Goal: Task Accomplishment & Management: Complete application form

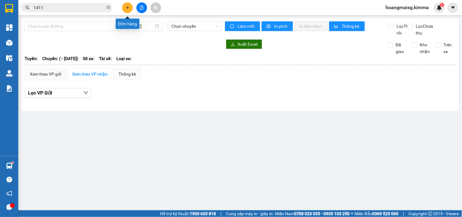
click at [124, 7] on button at bounding box center [127, 7] width 11 height 11
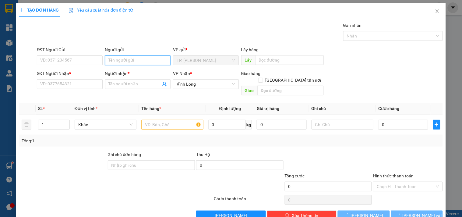
click at [113, 57] on input "Người gửi" at bounding box center [137, 60] width 65 height 10
click at [124, 58] on input "Người gửi" at bounding box center [137, 60] width 65 height 10
type input "bán"
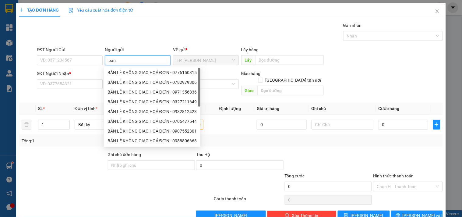
click at [120, 68] on div "BÁN LẺ KHÔNG GIAO HOÁ ĐƠN - 0776150315" at bounding box center [152, 73] width 97 height 10
type input "0776150315"
type input "BÁN LẺ KHÔNG GIAO HOÁ ĐƠN"
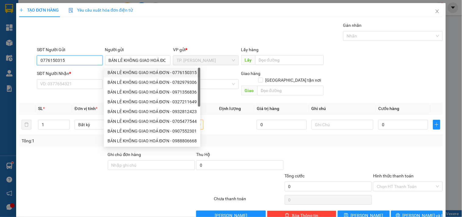
click at [90, 62] on input "0776150315" at bounding box center [69, 60] width 65 height 10
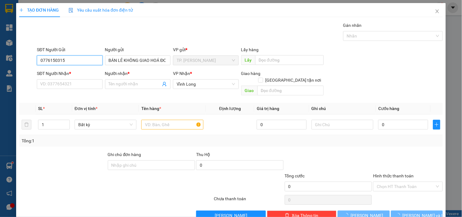
click at [90, 62] on input "0776150315" at bounding box center [69, 60] width 65 height 10
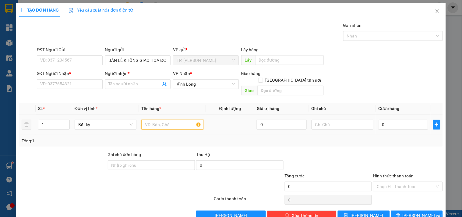
click at [168, 120] on input "text" at bounding box center [172, 125] width 62 height 10
type input "x"
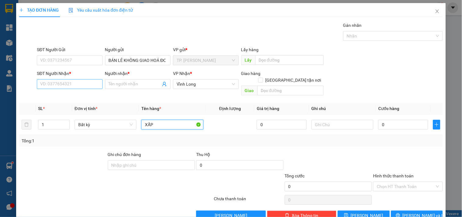
type input "XẤP"
click at [56, 80] on input "SĐT Người Nhận *" at bounding box center [69, 84] width 65 height 10
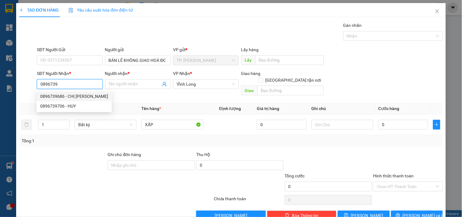
click at [81, 96] on div "0896739686 - CHỊ [PERSON_NAME]" at bounding box center [74, 96] width 68 height 7
type input "0896739686"
type input "CHỊ [PERSON_NAME]"
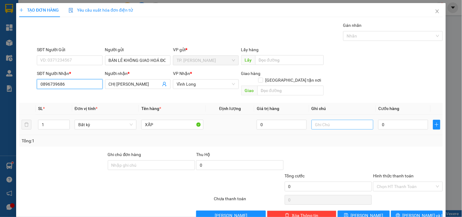
type input "0896739686"
click at [354, 120] on input "text" at bounding box center [342, 125] width 62 height 10
type input "TÍN"
type input "002"
type input "2"
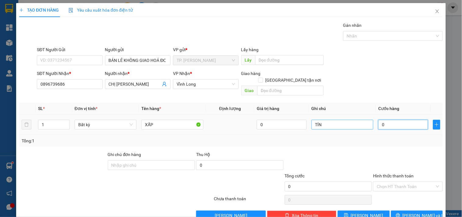
type input "2"
type input "0.020"
type input "20"
click at [399, 182] on input "Hình thức thanh toán" at bounding box center [406, 186] width 58 height 9
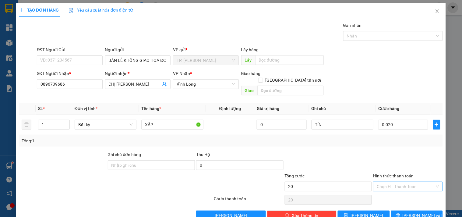
type input "20.000"
drag, startPoint x: 398, startPoint y: 189, endPoint x: 393, endPoint y: 187, distance: 5.7
click at [398, 189] on div "Tại văn phòng" at bounding box center [404, 191] width 62 height 7
type input "0"
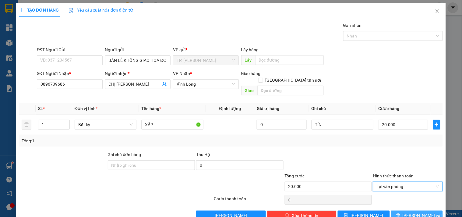
click at [399, 203] on div "Transit Pickup Surcharge Ids Transit Deliver Surcharge Ids Transit Deliver Surc…" at bounding box center [231, 121] width 424 height 198
click at [407, 212] on span "[PERSON_NAME] và In" at bounding box center [424, 215] width 43 height 7
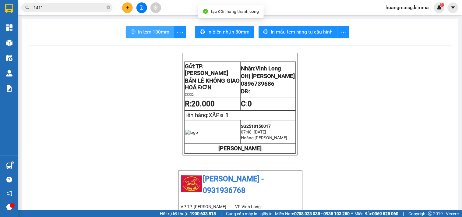
click at [153, 30] on span "In tem 100mm" at bounding box center [153, 32] width 31 height 8
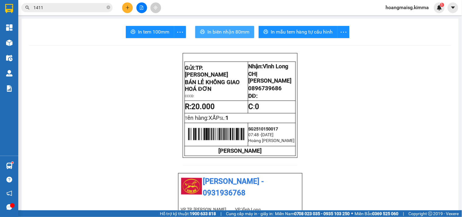
click at [229, 33] on span "In biên nhận 80mm" at bounding box center [228, 32] width 42 height 8
click at [86, 2] on div "Kết quả tìm kiếm ( 33 ) Bộ lọc Ngày tạo đơn gần nhất Mã ĐH Trạng thái Món hàng …" at bounding box center [59, 7] width 119 height 11
click at [85, 6] on input "1411" at bounding box center [69, 7] width 72 height 7
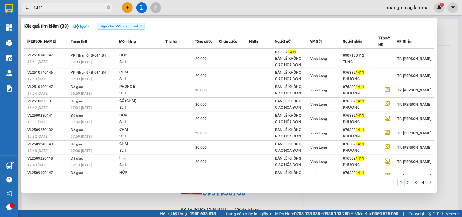
click at [85, 6] on input "1411" at bounding box center [69, 7] width 72 height 7
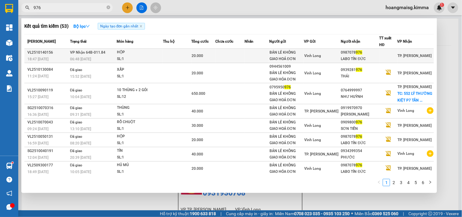
type input "976"
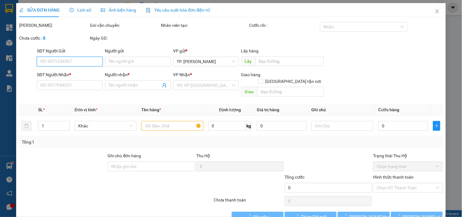
type input "BÁN LẺ KHÔNG GIAO HOÁ ĐƠN"
type input "0987078976"
type input "LABO TÍN ĐỨC"
type input "20.000"
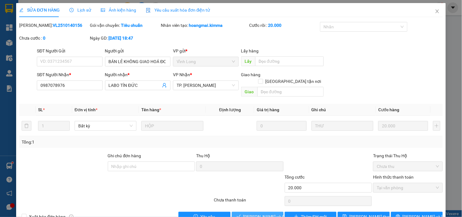
click at [270, 213] on span "[PERSON_NAME] và Giao hàng" at bounding box center [272, 216] width 58 height 7
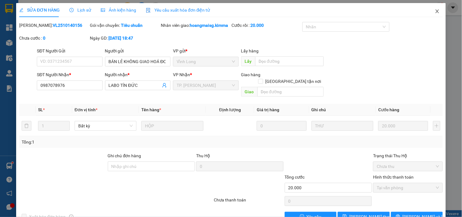
click at [438, 11] on span "Close" at bounding box center [437, 11] width 17 height 17
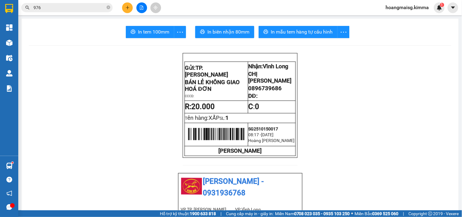
drag, startPoint x: 132, startPoint y: 11, endPoint x: 128, endPoint y: 10, distance: 3.9
click at [132, 11] on div at bounding box center [142, 7] width 46 height 11
click at [128, 10] on button at bounding box center [127, 7] width 11 height 11
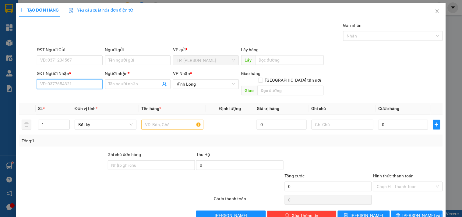
click at [77, 88] on input "SĐT Người Nhận *" at bounding box center [69, 84] width 65 height 10
click at [71, 96] on div "0769101239 - TRÂM" at bounding box center [69, 96] width 58 height 7
type input "0769101239"
type input "TRÂM"
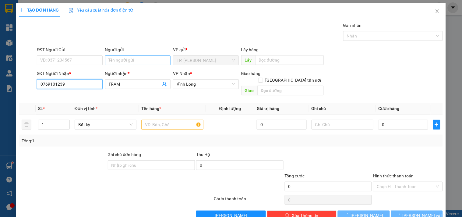
type input "0769101239"
click at [118, 60] on input "Người gửi" at bounding box center [137, 60] width 65 height 10
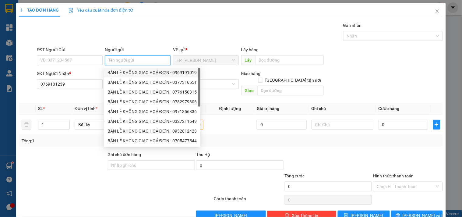
click at [123, 75] on div "BÁN LẺ KHÔNG GIAO HOÁ ĐƠN - 0969191019" at bounding box center [151, 72] width 89 height 7
type input "0969191019"
type input "BÁN LẺ KHÔNG GIAO HOÁ ĐƠN"
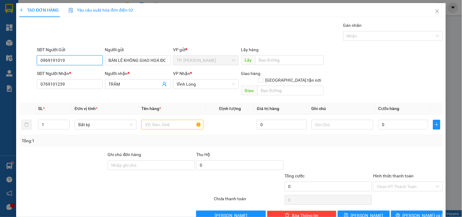
click at [91, 60] on input "0969191019" at bounding box center [69, 60] width 65 height 10
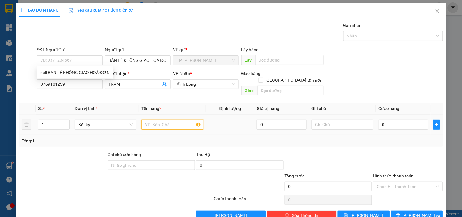
click at [153, 120] on input "text" at bounding box center [172, 125] width 62 height 10
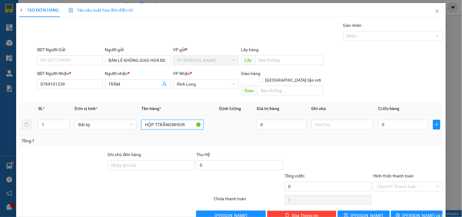
type input "HỘP TTRẮNGNHIOR"
type input "TÍN"
click at [168, 120] on input "HỘP TTRẮNGNHIOR" at bounding box center [172, 125] width 62 height 10
type input "HỘP TTRẮNG NHỎ"
click at [407, 212] on span "[PERSON_NAME] và In" at bounding box center [424, 215] width 43 height 7
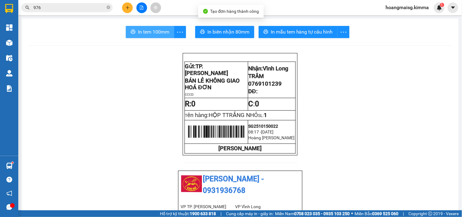
click at [137, 27] on button "In tem 100mm" at bounding box center [150, 32] width 48 height 12
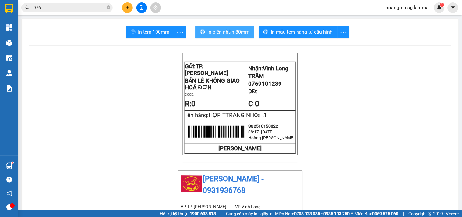
click at [220, 29] on span "In biên nhận 80mm" at bounding box center [228, 32] width 42 height 8
click at [131, 10] on button at bounding box center [127, 7] width 11 height 11
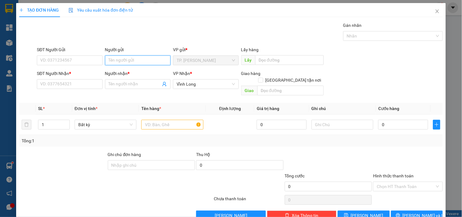
click at [135, 60] on input "Người gửi" at bounding box center [137, 60] width 65 height 10
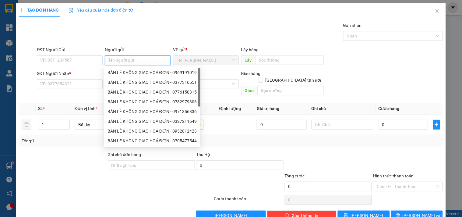
click at [133, 76] on div "BÁN LẺ KHÔNG GIAO HOÁ ĐƠN - 0969191019" at bounding box center [152, 73] width 97 height 10
type input "0969191019"
type input "BÁN LẺ KHÔNG GIAO HOÁ ĐƠN"
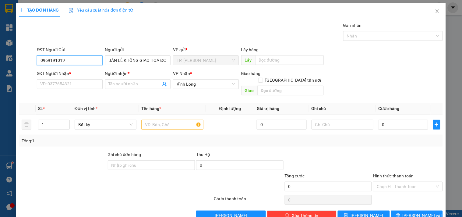
click at [89, 62] on input "0969191019" at bounding box center [69, 60] width 65 height 10
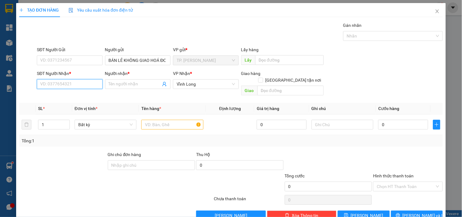
click at [81, 88] on input "SĐT Người Nhận *" at bounding box center [69, 84] width 65 height 10
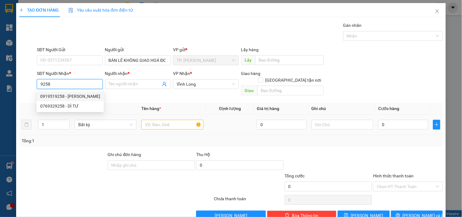
drag, startPoint x: 83, startPoint y: 97, endPoint x: 144, endPoint y: 117, distance: 64.0
click at [83, 97] on div "0919519258 - [PERSON_NAME]" at bounding box center [70, 96] width 60 height 7
type input "0919519258"
type input "[PERSON_NAME]"
type input "0919519258"
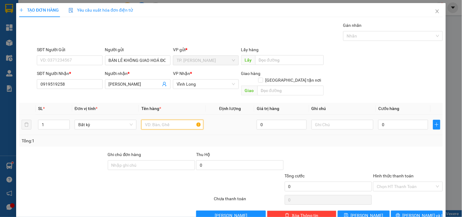
click at [159, 120] on input "text" at bounding box center [172, 125] width 62 height 10
type input "GÓI ĐÁ KHỐI"
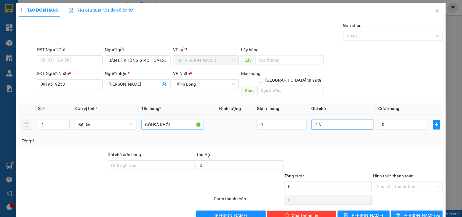
type input "TÍN"
click at [412, 213] on button "[PERSON_NAME] và In" at bounding box center [417, 215] width 52 height 10
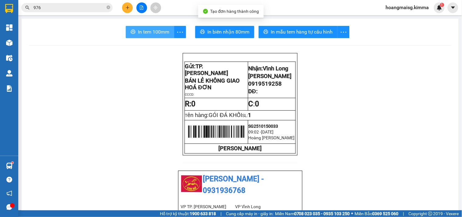
click at [153, 34] on span "In tem 100mm" at bounding box center [153, 32] width 31 height 8
